Goal: Find specific page/section: Find specific page/section

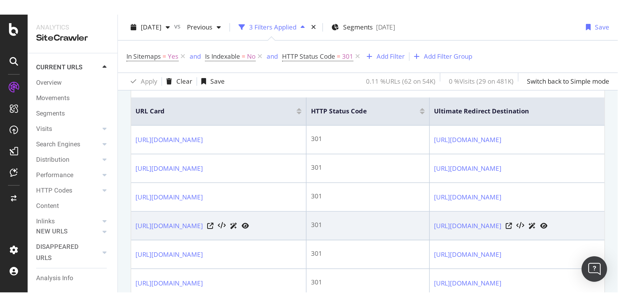
scroll to position [119, 0]
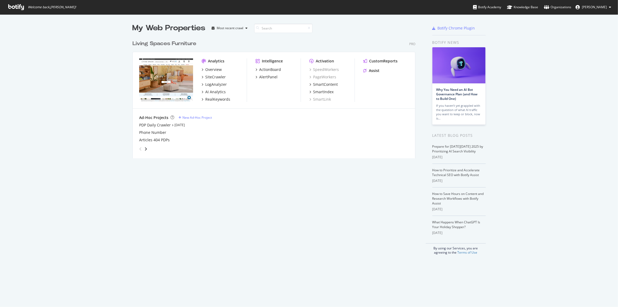
scroll to position [303, 611]
click at [219, 79] on div "SiteCrawler" at bounding box center [215, 76] width 20 height 5
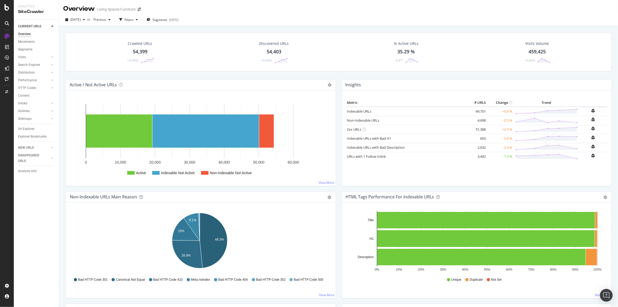
click at [28, 127] on div "Url Explorer" at bounding box center [26, 129] width 16 height 6
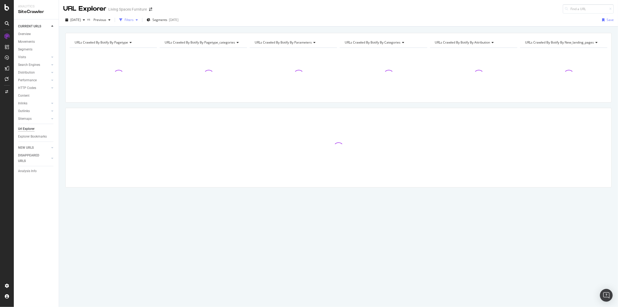
click at [140, 20] on div "button" at bounding box center [137, 19] width 6 height 3
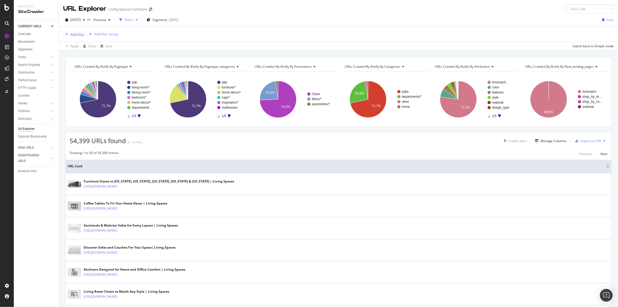
click at [81, 33] on div "Add Filter" at bounding box center [77, 34] width 14 height 5
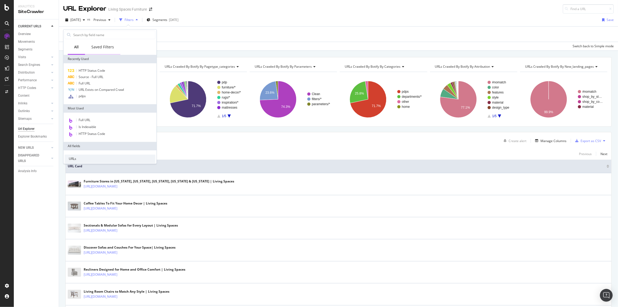
click at [101, 44] on div "Saved Filters" at bounding box center [102, 47] width 35 height 15
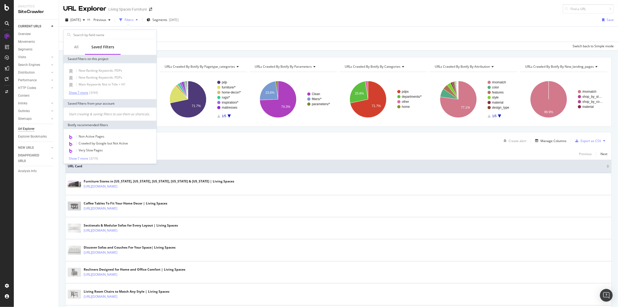
click at [81, 92] on div "Show 7 more" at bounding box center [78, 93] width 19 height 4
